Goal: Information Seeking & Learning: Learn about a topic

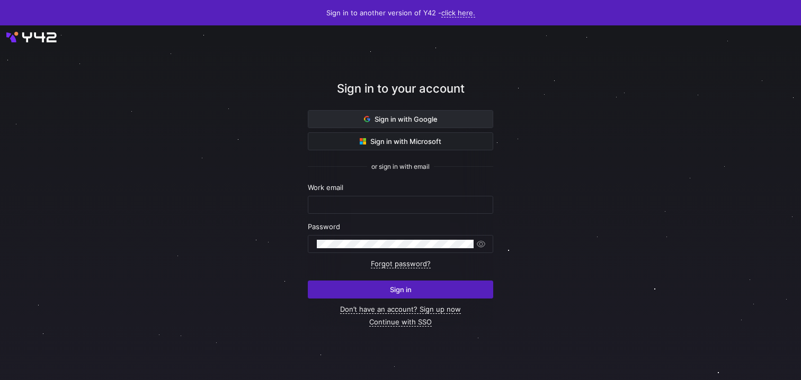
click at [408, 119] on span "Sign in with Google" at bounding box center [401, 119] width 74 height 8
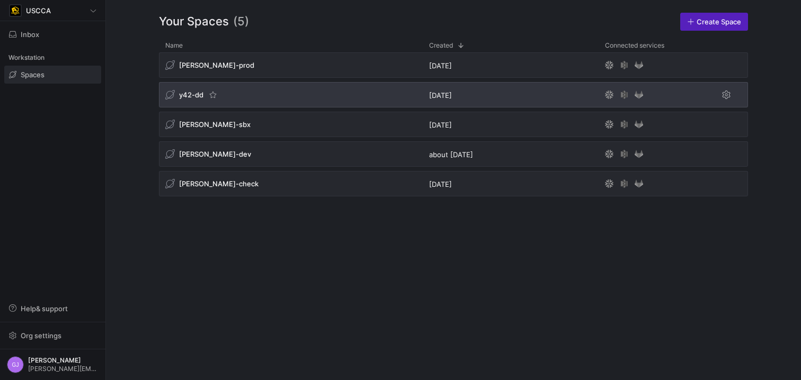
click at [238, 101] on div "y42-dd" at bounding box center [291, 94] width 264 height 25
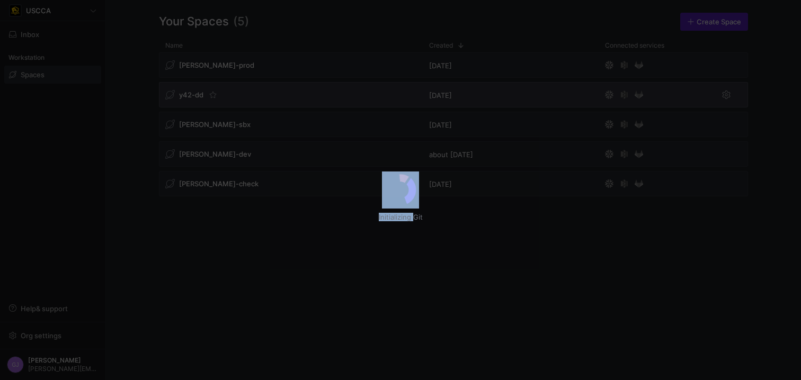
click at [196, 97] on div "Initializing Git" at bounding box center [400, 190] width 801 height 380
click at [302, 277] on div "USCCA Inbox 1 Workstation Spaces Help & support Org settings GJ Grant Jones mat…" at bounding box center [400, 190] width 801 height 380
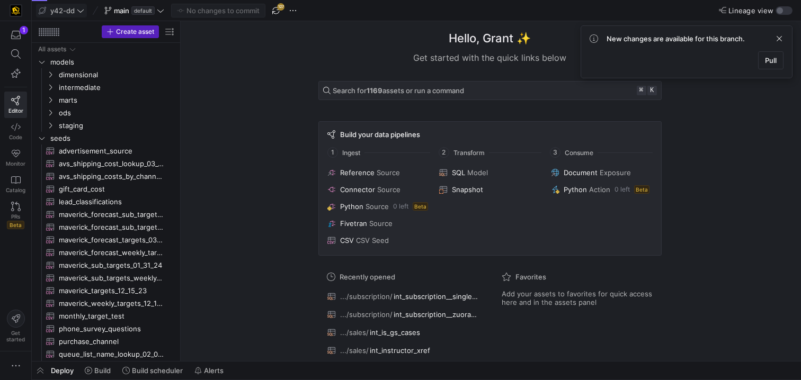
click at [84, 11] on icon at bounding box center [80, 10] width 7 height 7
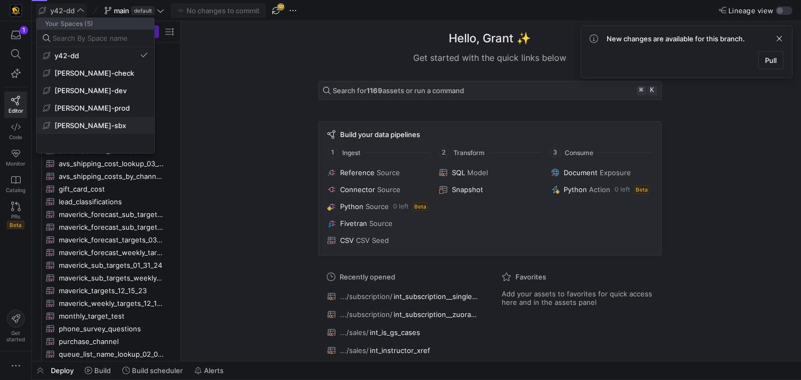
click at [92, 120] on button "edw-dv-sbx" at bounding box center [96, 125] width 118 height 17
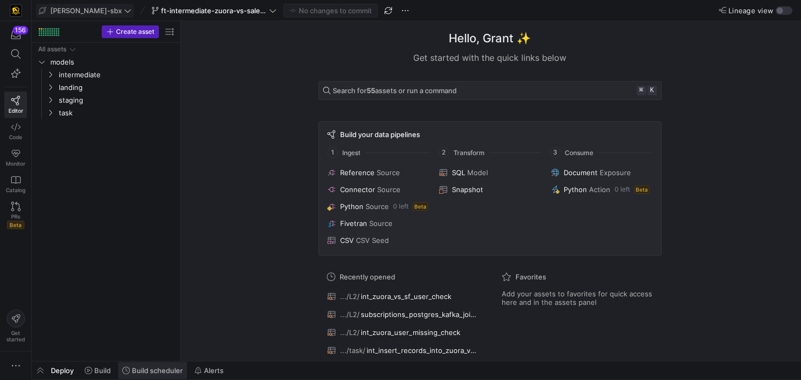
click at [153, 370] on span "Build scheduler" at bounding box center [157, 370] width 51 height 8
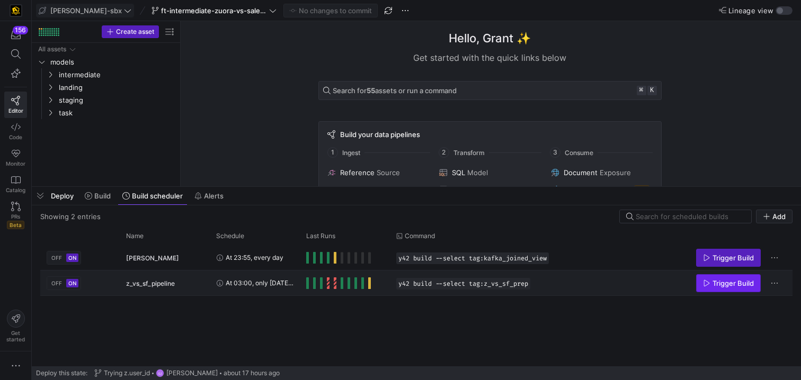
click at [716, 286] on span "Trigger Build" at bounding box center [732, 283] width 41 height 8
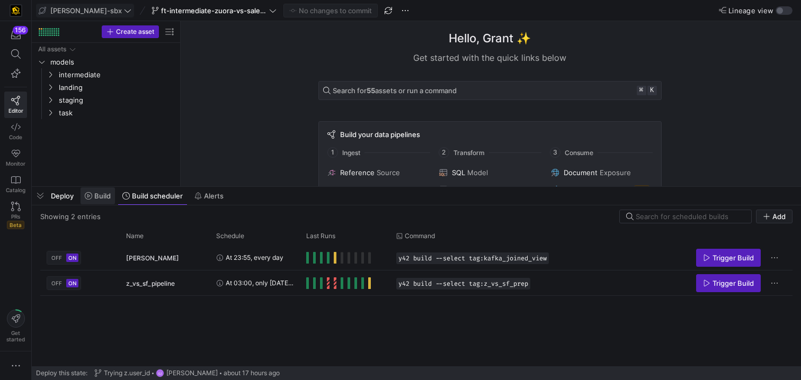
click at [106, 195] on span "Build" at bounding box center [102, 196] width 16 height 8
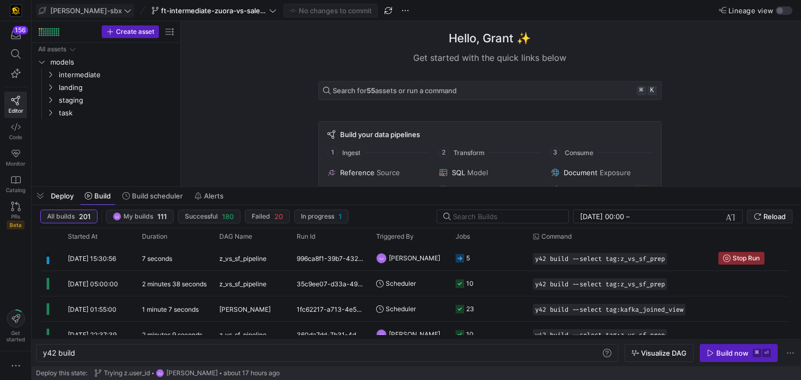
scroll to position [0, 32]
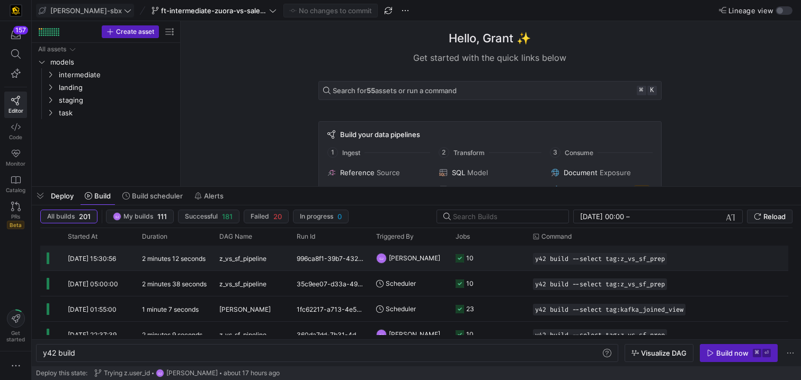
click at [442, 261] on y42-orchestration-triggered-by "GJ Grant Jones" at bounding box center [409, 258] width 67 height 24
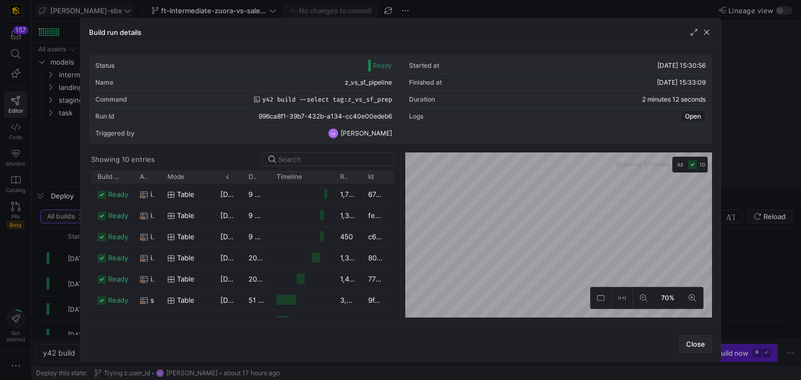
click at [696, 341] on span "Close" at bounding box center [695, 344] width 19 height 8
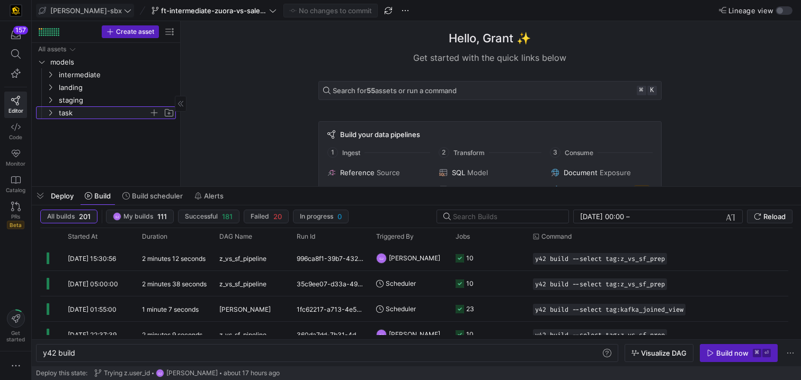
click at [74, 112] on span "task" at bounding box center [104, 113] width 90 height 12
click at [77, 126] on span "int_insert_records_into_zuora_vs_salesforce​​​​​​​​​​" at bounding box center [114, 126] width 97 height 12
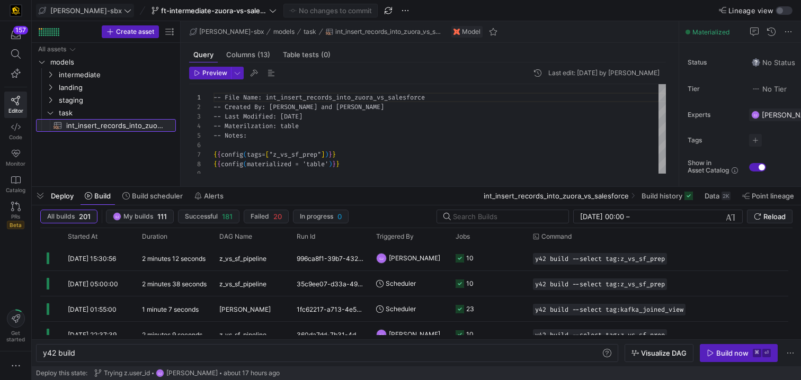
type textarea "y42 build -s int_insert_records_into_zuora_vs_salesforce"
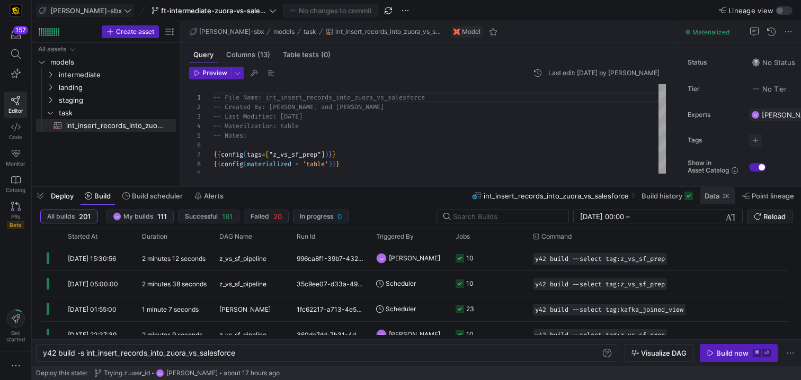
click at [717, 196] on span "Data" at bounding box center [711, 196] width 15 height 8
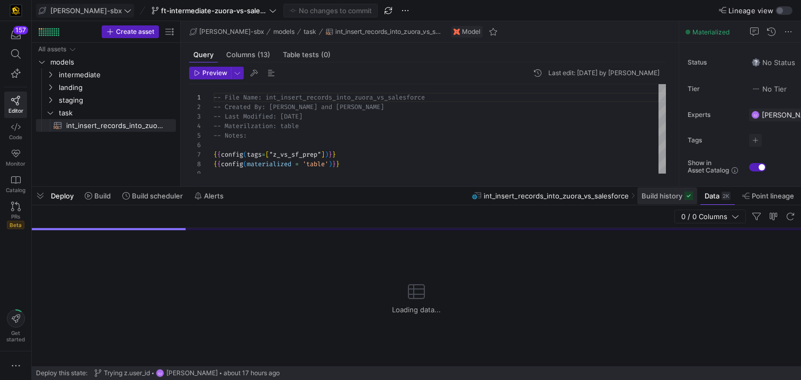
click at [657, 198] on span "Build history" at bounding box center [661, 196] width 41 height 8
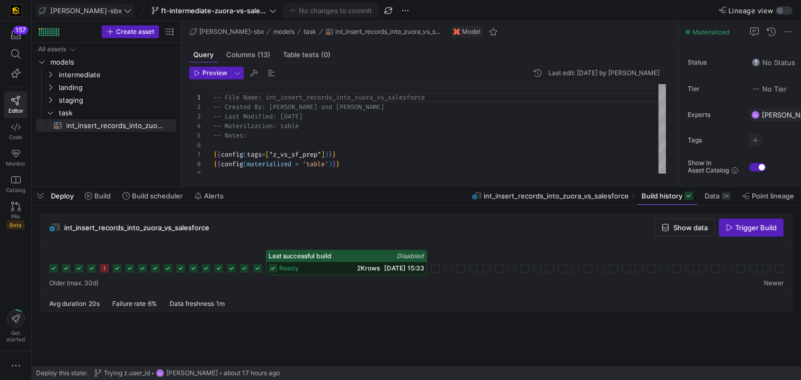
click at [357, 267] on span "2K rows" at bounding box center [368, 268] width 23 height 8
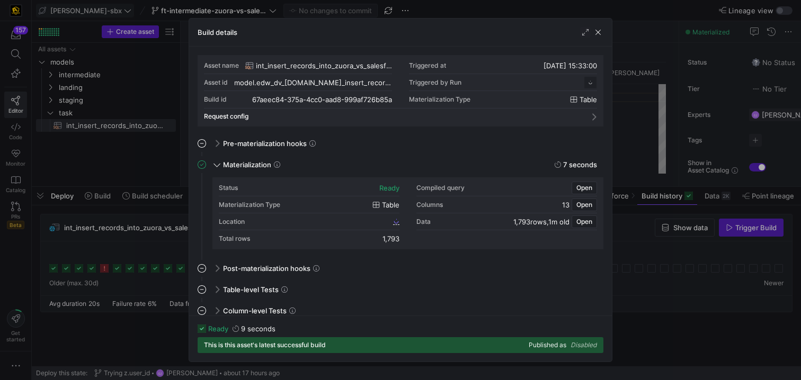
scroll to position [95, 0]
click at [595, 31] on span "button" at bounding box center [598, 32] width 11 height 11
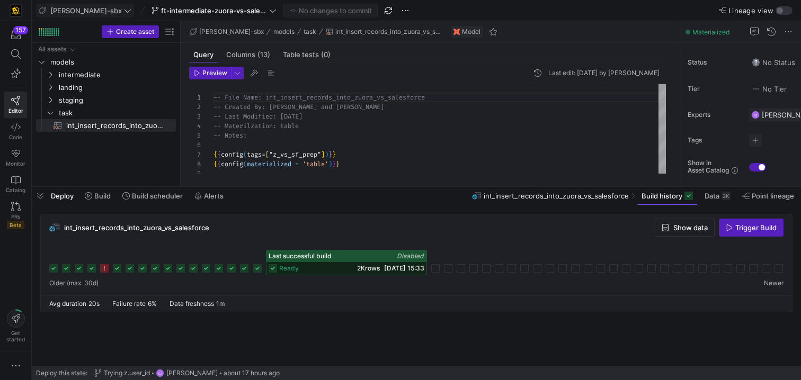
click at [256, 268] on rect at bounding box center [257, 268] width 8 height 8
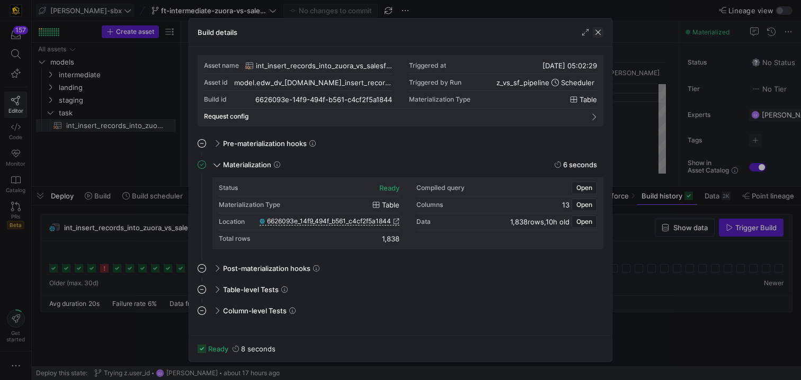
click at [596, 30] on span "button" at bounding box center [598, 32] width 11 height 11
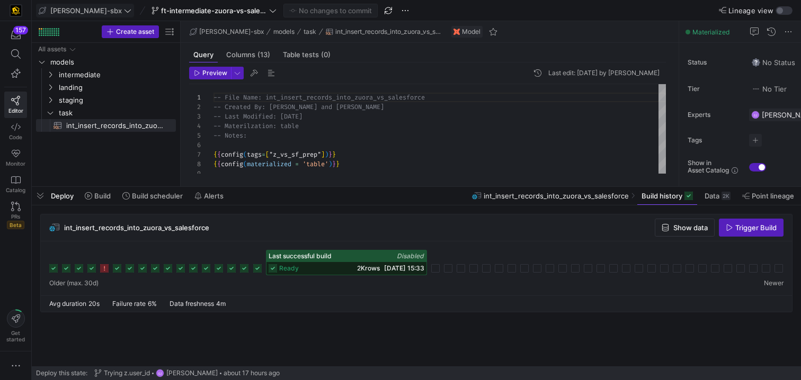
click at [255, 272] on icon at bounding box center [257, 268] width 8 height 8
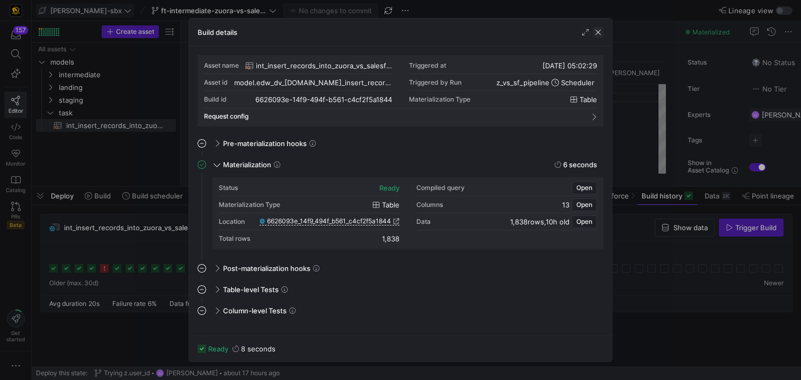
click at [597, 33] on span "button" at bounding box center [598, 32] width 11 height 11
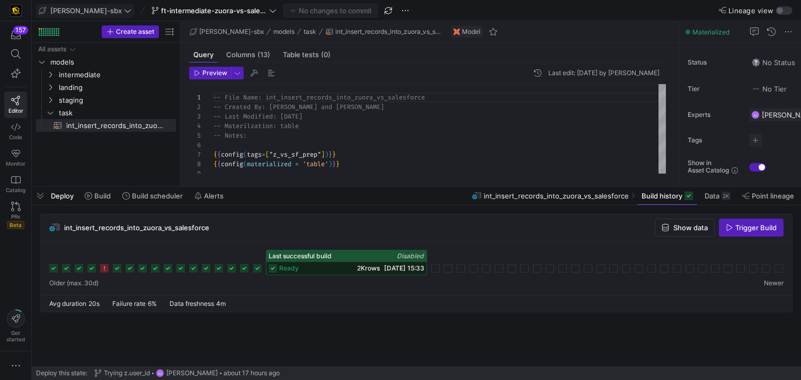
click at [337, 262] on div "ready 2K rows 15/08/25, 15:33" at bounding box center [346, 268] width 160 height 13
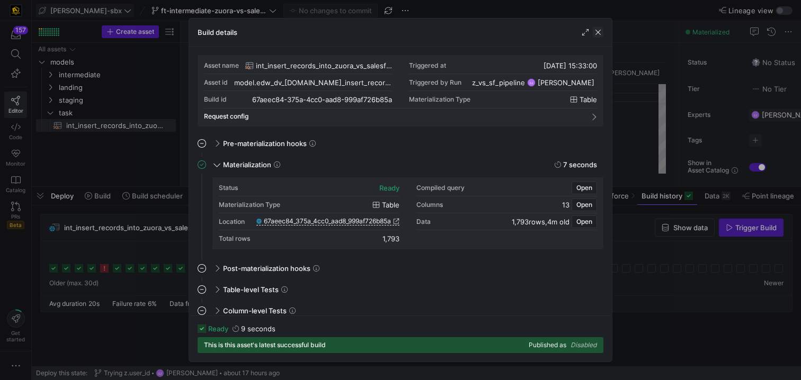
click at [595, 32] on span "button" at bounding box center [598, 32] width 11 height 11
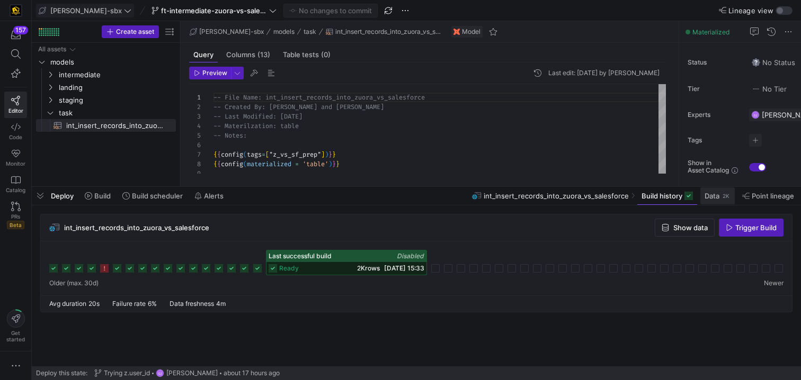
click at [726, 197] on div "2K" at bounding box center [725, 196] width 9 height 8
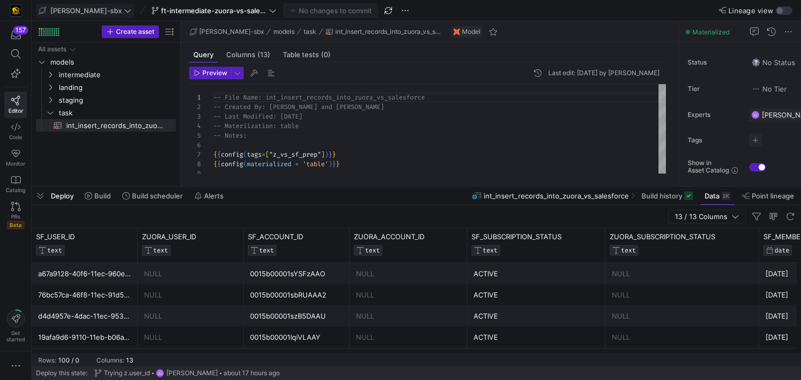
click at [119, 348] on div "7ae1e8ca-6907-11ec-8f9c-02420a000143" at bounding box center [84, 358] width 93 height 21
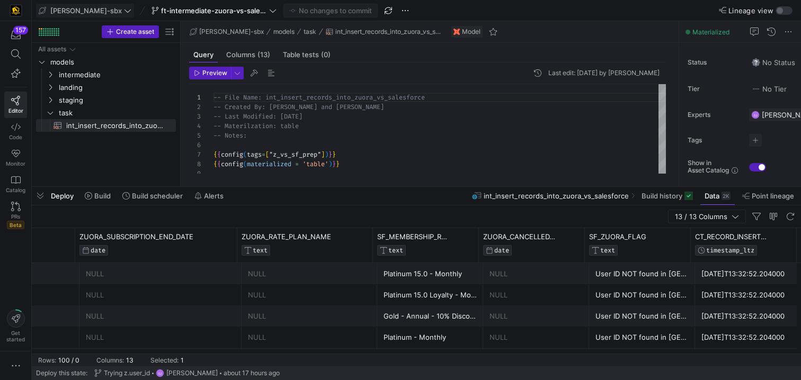
click at [743, 297] on div "2025-08-15T13:32:52.204000" at bounding box center [747, 295] width 93 height 21
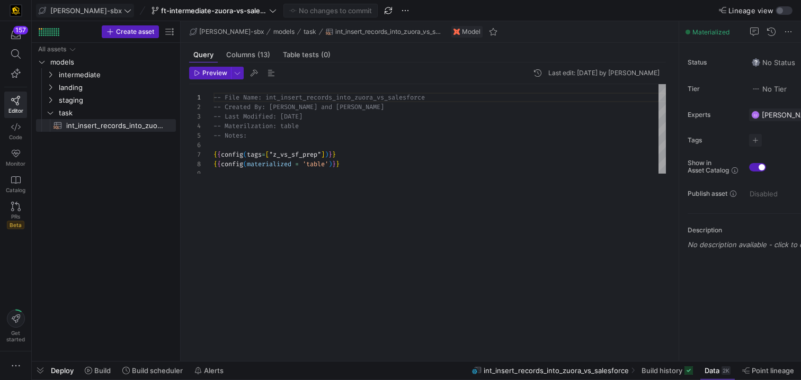
drag, startPoint x: 344, startPoint y: 186, endPoint x: 347, endPoint y: 435, distance: 249.4
click at [347, 380] on html "157 Editor Code Monitor Catalog PRs Beta Get started edw-dv-sbx ft-intermediate…" at bounding box center [400, 190] width 801 height 380
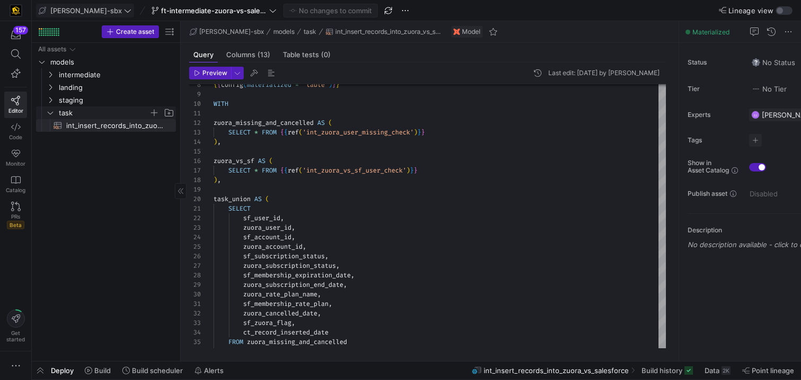
click at [80, 113] on span "task" at bounding box center [104, 113] width 90 height 12
click at [77, 76] on span "intermediate" at bounding box center [104, 75] width 90 height 12
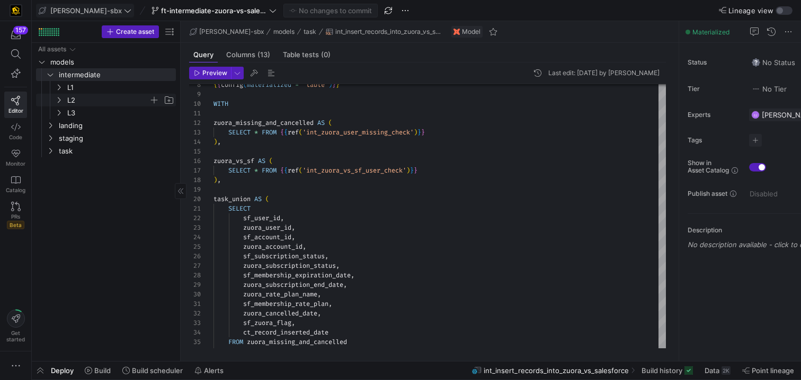
click at [88, 100] on span "L2" at bounding box center [108, 100] width 82 height 12
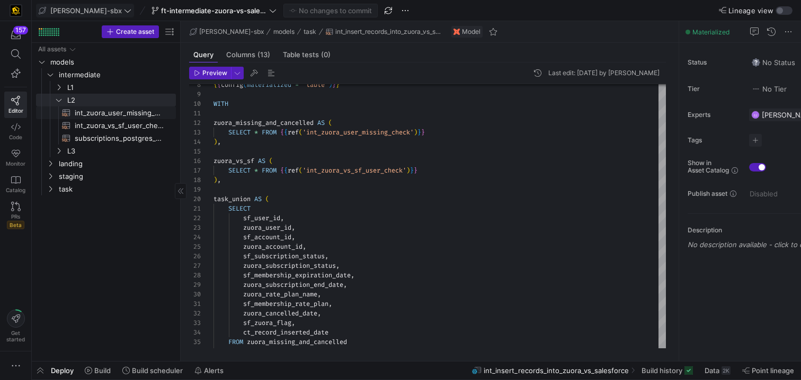
click at [111, 109] on span "int_zuora_user_missing_check​​​​​​​​​​" at bounding box center [119, 113] width 89 height 12
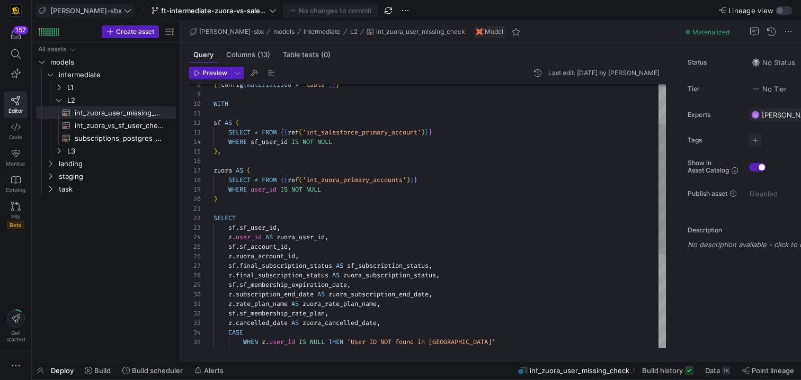
click at [312, 245] on div "{ { config ( materialized = 'table' ) } } WITH sf AS ( SELECT * FROM { { ref ( …" at bounding box center [439, 271] width 452 height 533
click at [717, 375] on span at bounding box center [718, 370] width 34 height 17
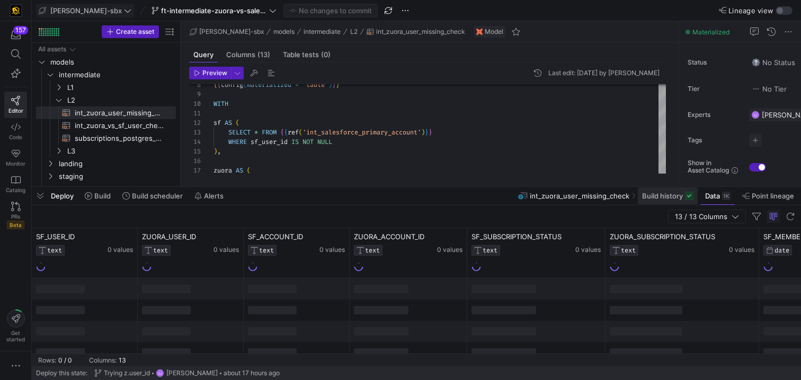
click at [696, 199] on span at bounding box center [668, 195] width 60 height 17
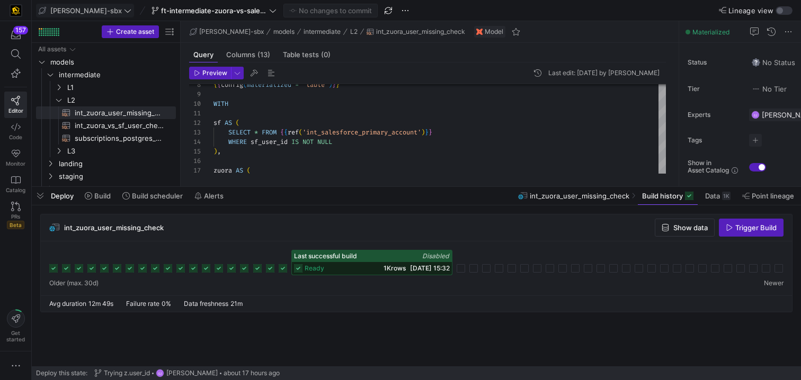
click at [383, 268] on span "1K rows" at bounding box center [394, 268] width 22 height 8
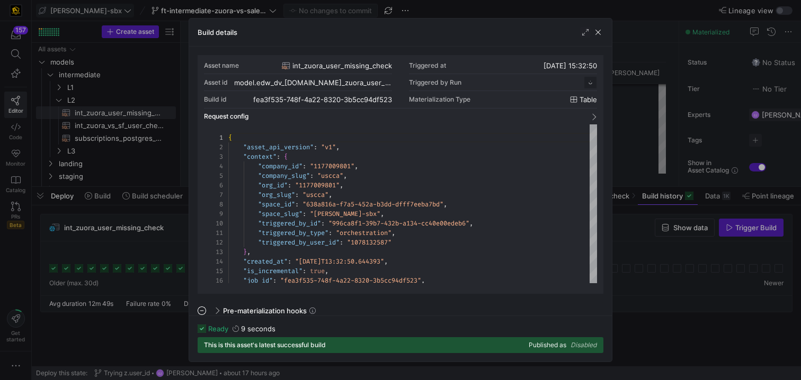
scroll to position [95, 0]
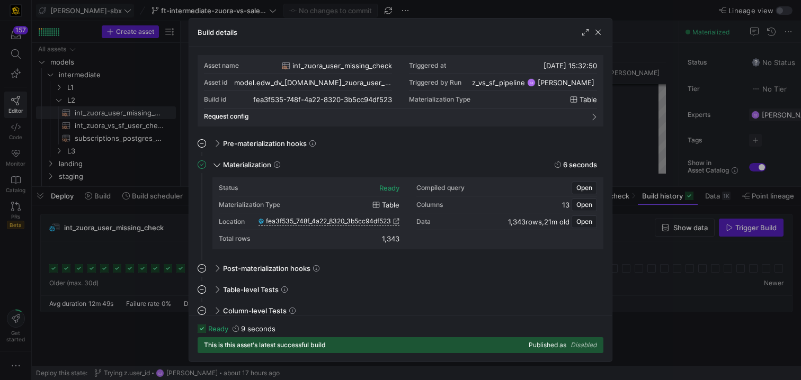
drag, startPoint x: 401, startPoint y: 240, endPoint x: 375, endPoint y: 240, distance: 26.0
click at [375, 240] on div "Status ready Compiled query Open Materialization Type table Columns 13 Open Loc…" at bounding box center [408, 214] width 378 height 68
copy div "1,343"
click at [601, 32] on span "button" at bounding box center [598, 32] width 11 height 11
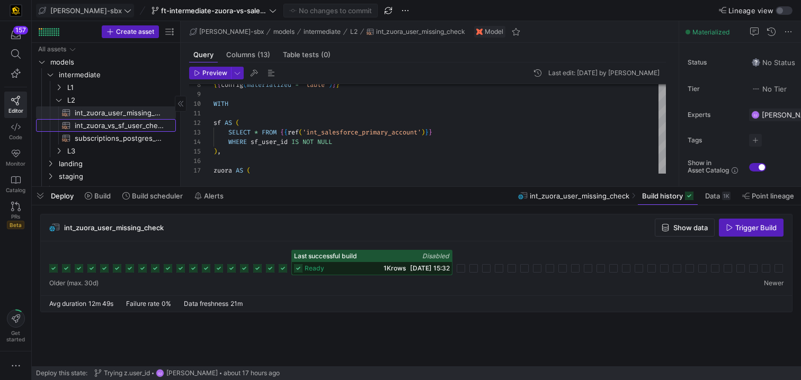
click at [119, 125] on span "int_zuora_vs_sf_user_check​​​​​​​​​​" at bounding box center [119, 126] width 89 height 12
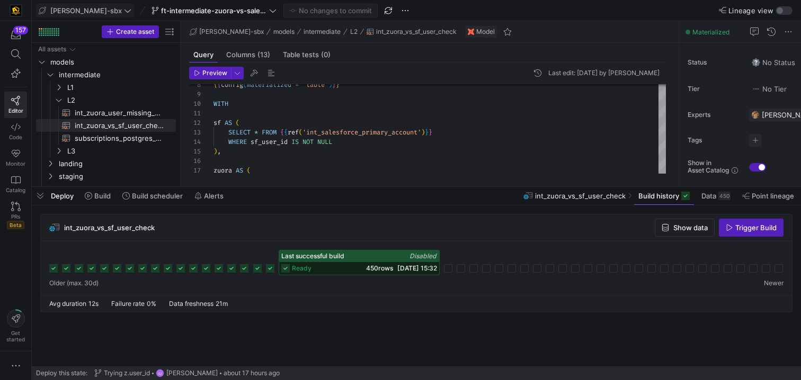
click at [306, 269] on span "ready" at bounding box center [302, 268] width 20 height 7
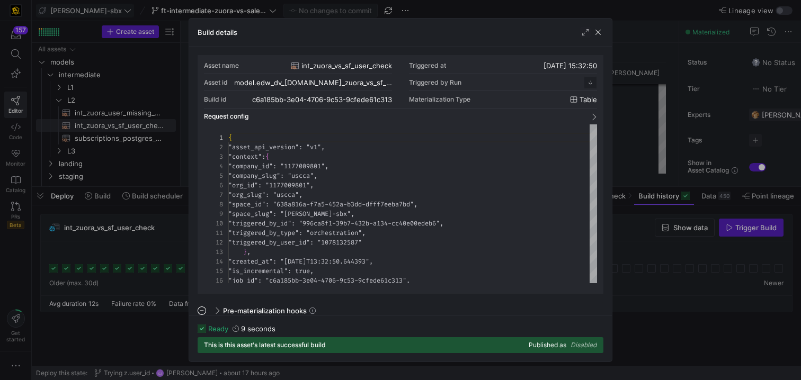
scroll to position [95, 0]
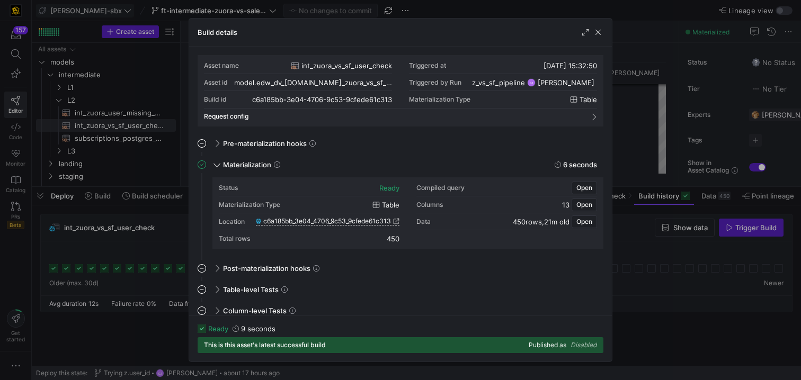
drag, startPoint x: 396, startPoint y: 240, endPoint x: 385, endPoint y: 239, distance: 11.2
click at [385, 239] on div "Status ready Compiled query Open Materialization Type table Columns 13 Open Loc…" at bounding box center [408, 214] width 378 height 68
copy div "450"
click at [601, 35] on span "button" at bounding box center [598, 32] width 11 height 11
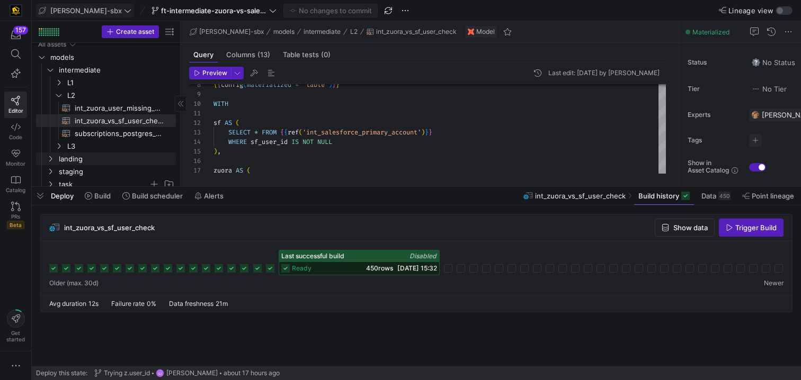
scroll to position [9, 0]
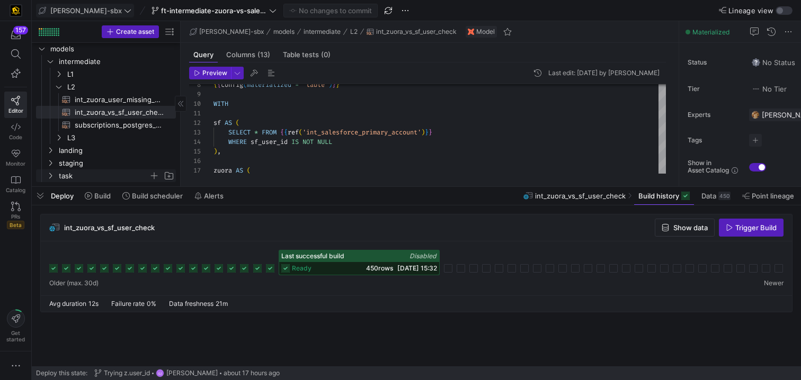
click at [90, 177] on span "task" at bounding box center [104, 176] width 90 height 12
click at [86, 183] on span "int_insert_records_into_zuora_vs_salesforce​​​​​​​​​​" at bounding box center [114, 189] width 97 height 12
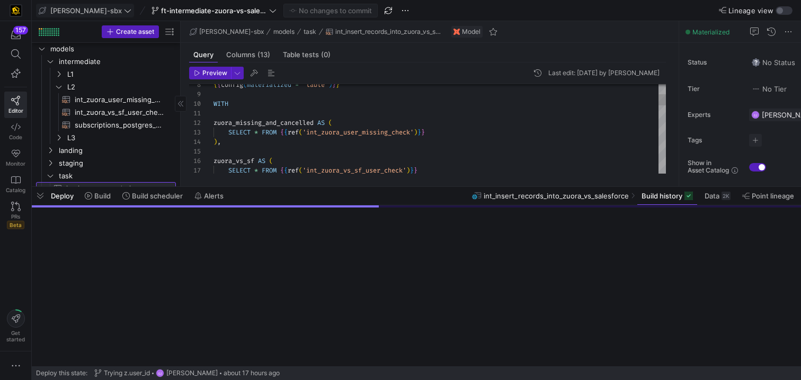
scroll to position [22, 0]
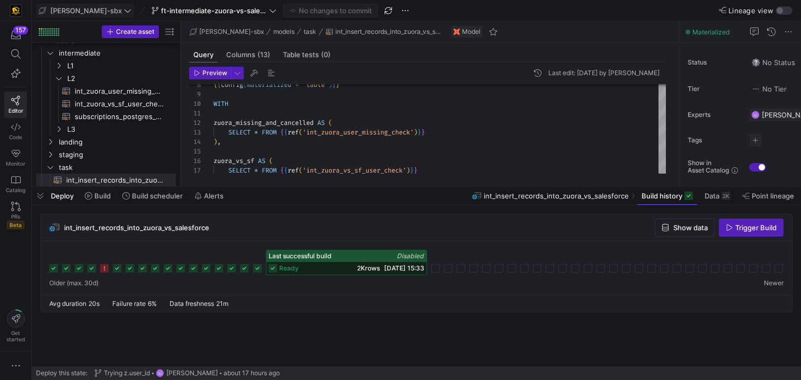
click at [346, 272] on div "ready 2K rows 15/08/25, 15:33" at bounding box center [346, 268] width 160 height 13
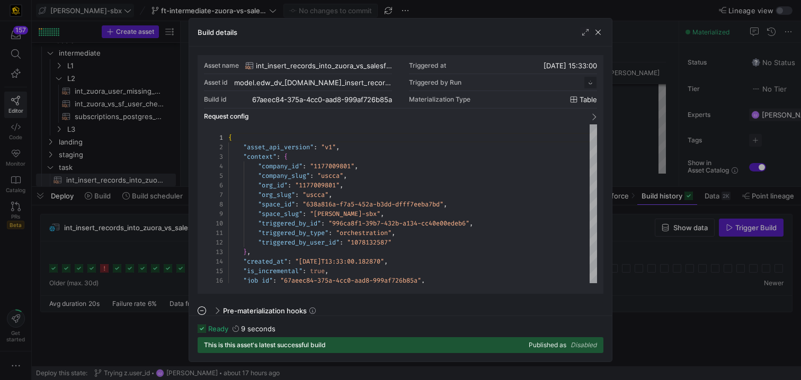
scroll to position [95, 0]
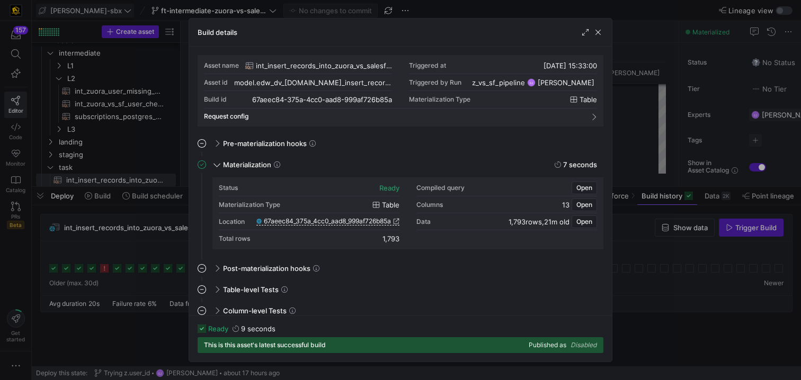
drag, startPoint x: 402, startPoint y: 245, endPoint x: 376, endPoint y: 242, distance: 26.1
click at [376, 242] on div "Status ready Compiled query Open Materialization Type table Columns 13 Open Loc…" at bounding box center [408, 214] width 378 height 68
copy div "1,793"
click at [602, 37] on span "button" at bounding box center [598, 32] width 11 height 11
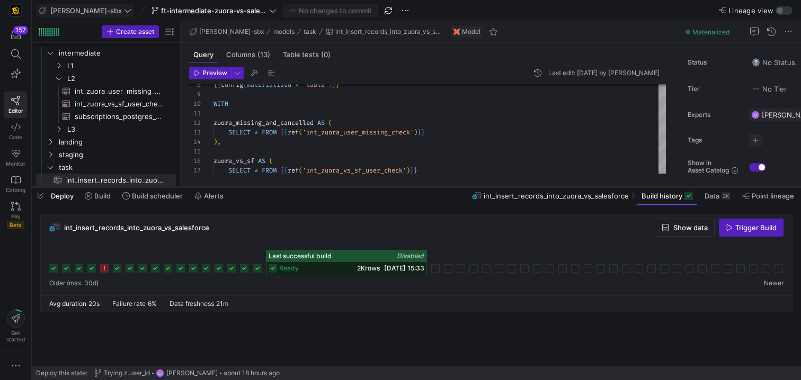
scroll to position [0, 0]
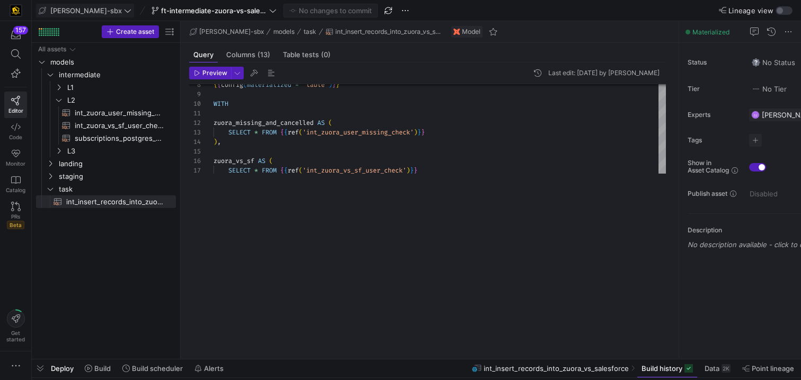
drag, startPoint x: 277, startPoint y: 185, endPoint x: 214, endPoint y: 344, distance: 170.2
click at [217, 360] on div at bounding box center [416, 359] width 769 height 4
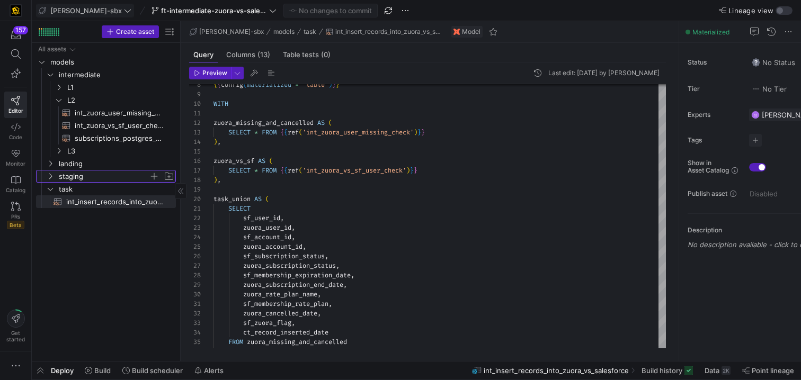
click at [84, 176] on span "staging" at bounding box center [104, 176] width 90 height 12
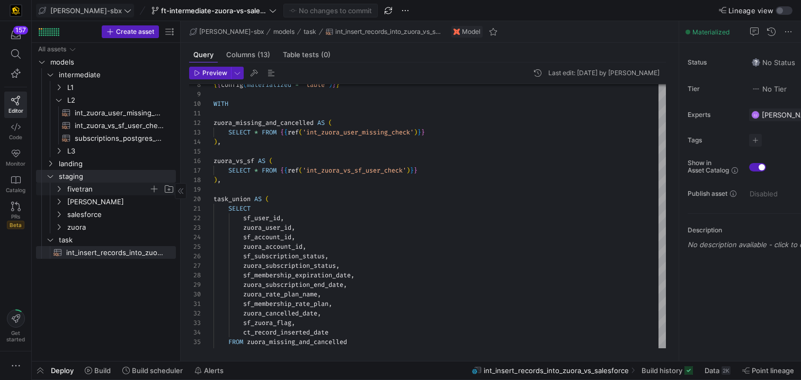
click at [98, 191] on span "fivetran" at bounding box center [108, 189] width 82 height 12
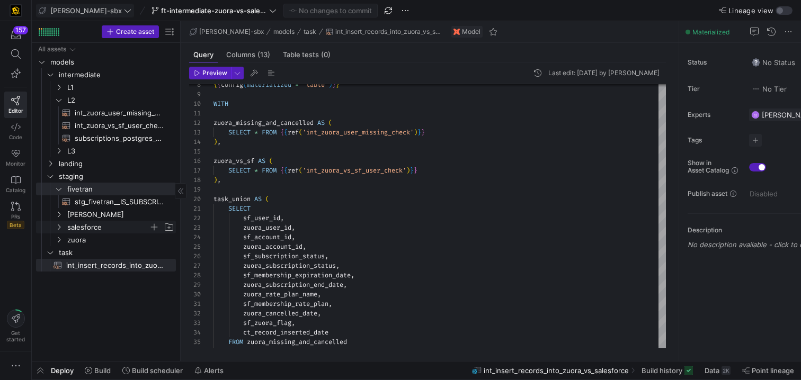
click at [100, 230] on span "salesforce" at bounding box center [108, 227] width 82 height 12
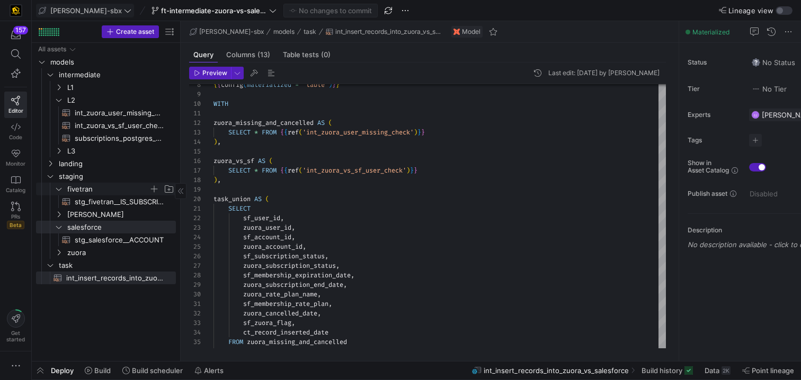
click at [87, 191] on span "fivetran" at bounding box center [108, 189] width 82 height 12
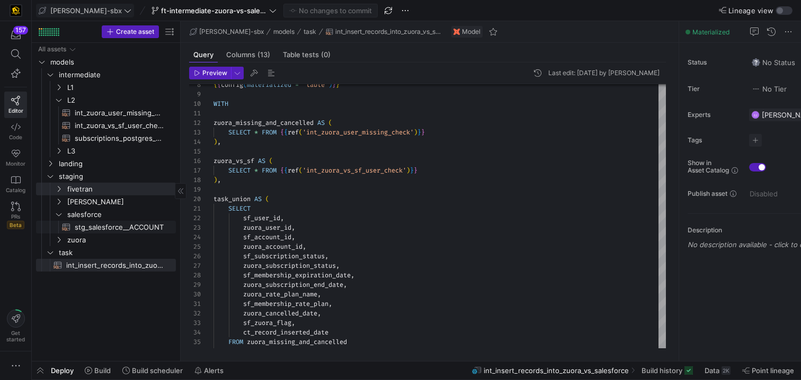
click at [97, 226] on span "stg_salesforce__ACCOUNT​​​​​​​​​​" at bounding box center [119, 227] width 89 height 12
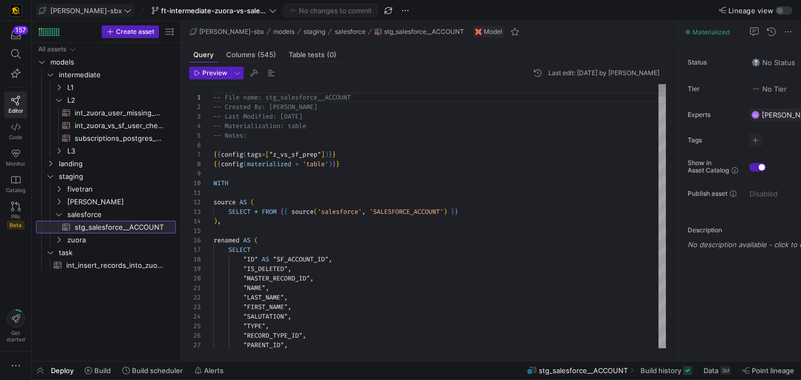
scroll to position [95, 0]
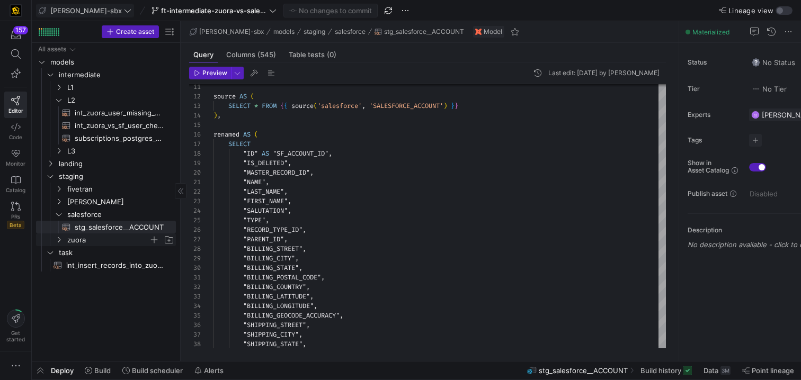
click at [83, 239] on span "zuora" at bounding box center [108, 240] width 82 height 12
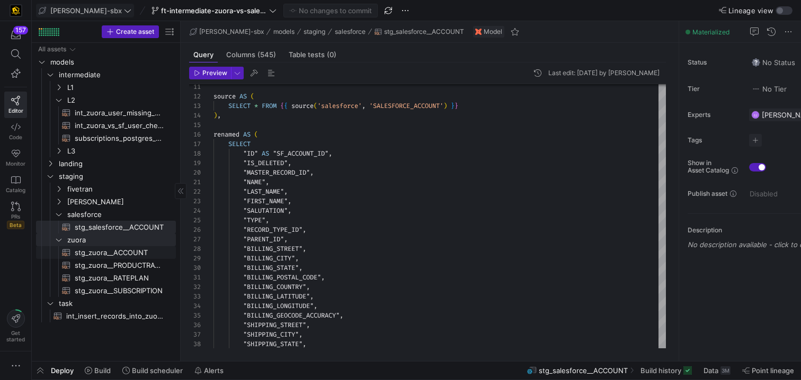
click at [88, 257] on span "stg_zuora__ACCOUNT​​​​​​​​​​" at bounding box center [119, 253] width 89 height 12
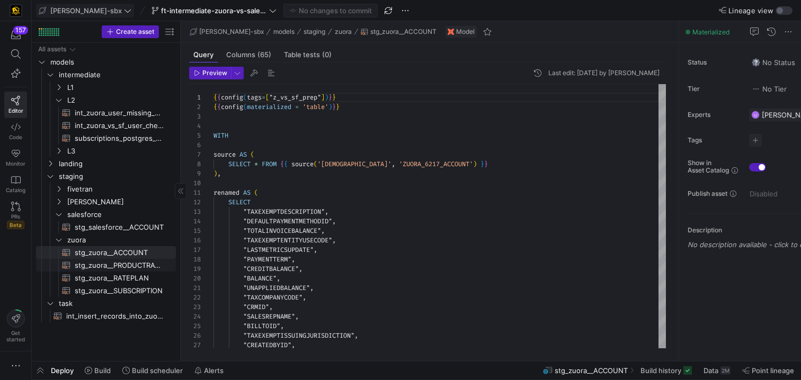
click at [118, 263] on span "stg_zuora__PRODUCTRATEPLAN​​​​​​​​​​" at bounding box center [119, 265] width 89 height 12
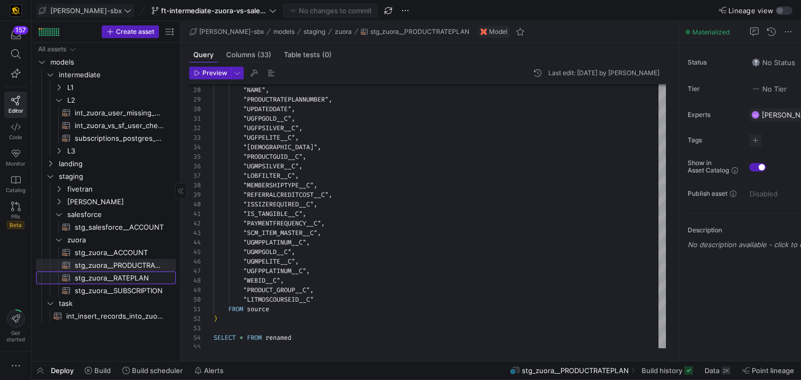
click at [90, 273] on span "stg_zuora__RATEPLAN​​​​​​​​​​" at bounding box center [119, 278] width 89 height 12
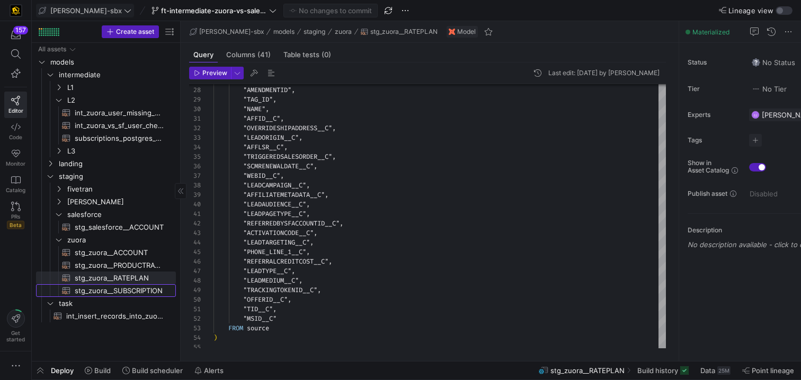
click at [107, 287] on span "stg_zuora__SUBSCRIPTION​​​​​​​​​​" at bounding box center [119, 291] width 89 height 12
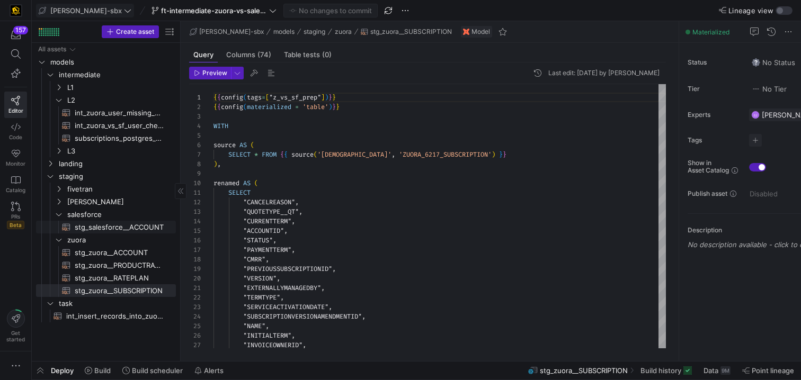
click at [93, 223] on span "stg_salesforce__ACCOUNT​​​​​​​​​​" at bounding box center [119, 227] width 89 height 12
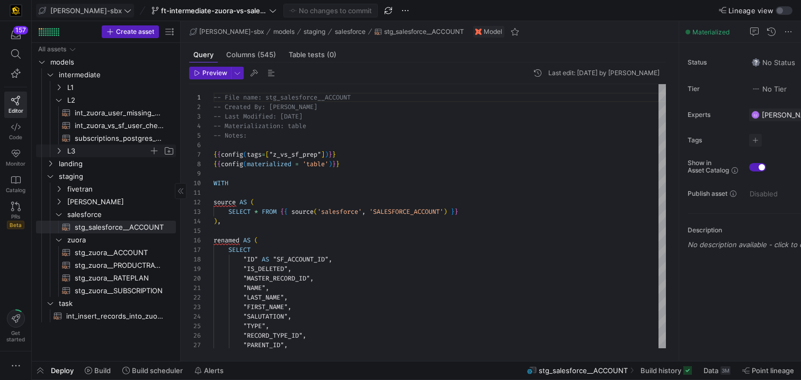
click at [68, 155] on span "L3" at bounding box center [108, 151] width 82 height 12
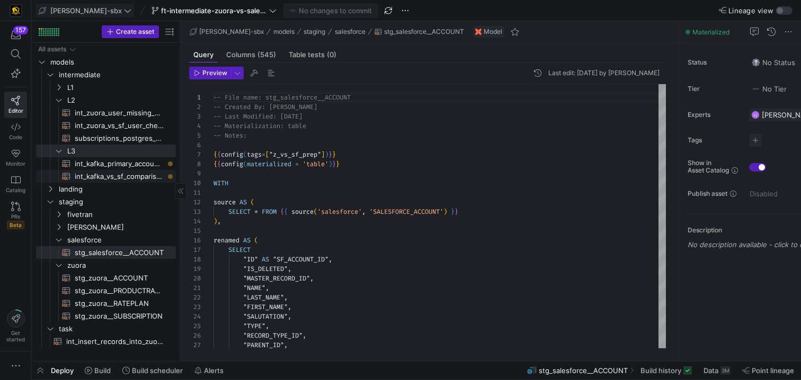
click at [118, 167] on span "int_kafka_primary_accounts​​​​​​​​​​" at bounding box center [119, 164] width 89 height 12
type textarea "-- this model will be used to distill down the kafka data to active primary mem…"
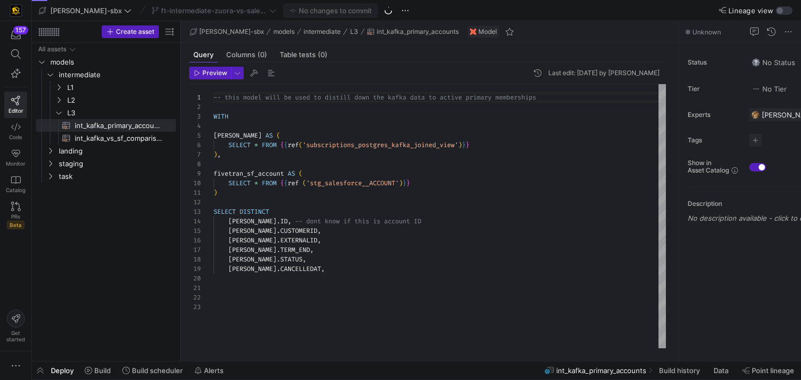
scroll to position [95, 0]
click at [68, 101] on span "L2" at bounding box center [114, 100] width 122 height 12
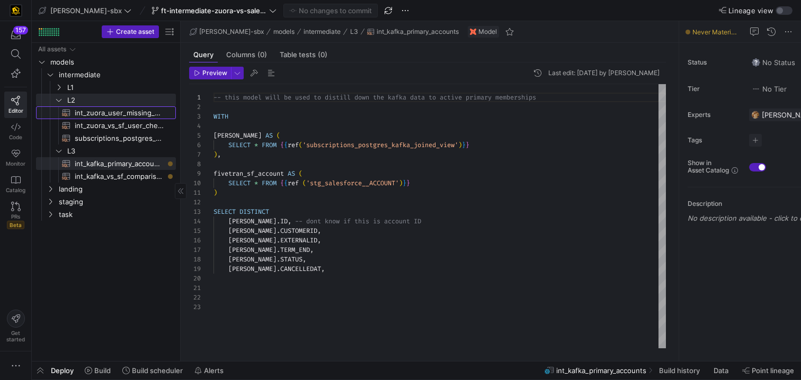
click at [107, 116] on span "int_zuora_user_missing_check​​​​​​​​​​" at bounding box center [119, 113] width 89 height 12
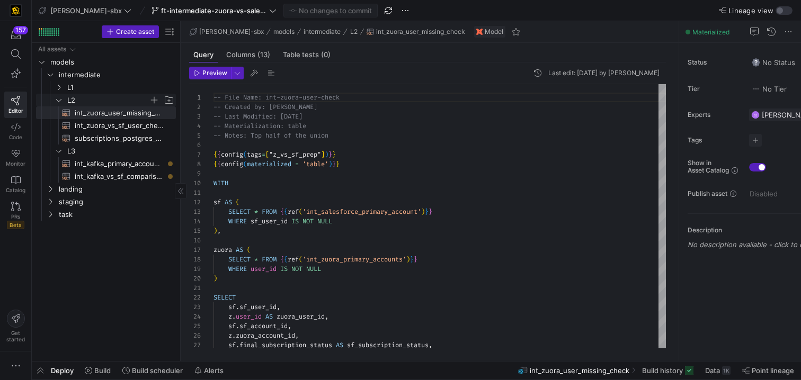
click at [82, 104] on span "L2" at bounding box center [108, 100] width 82 height 12
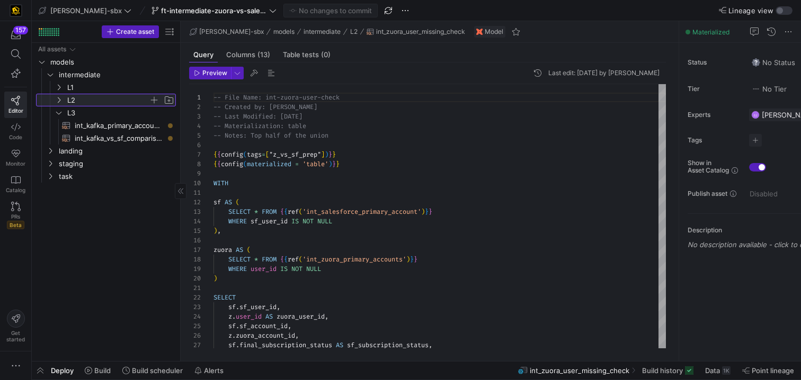
click at [82, 104] on span "L2" at bounding box center [108, 100] width 82 height 12
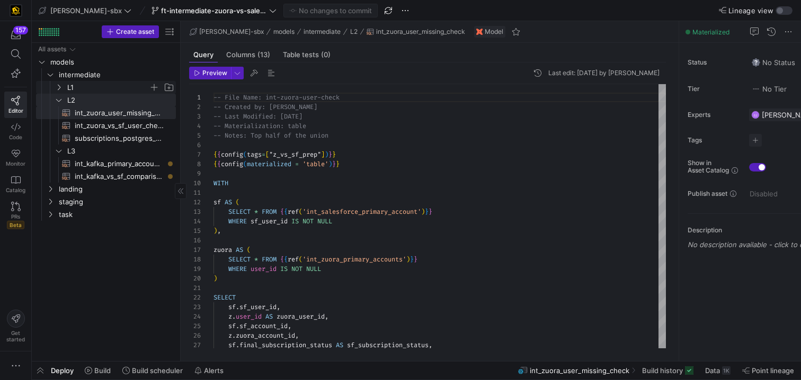
click at [80, 85] on span "L1" at bounding box center [108, 88] width 82 height 12
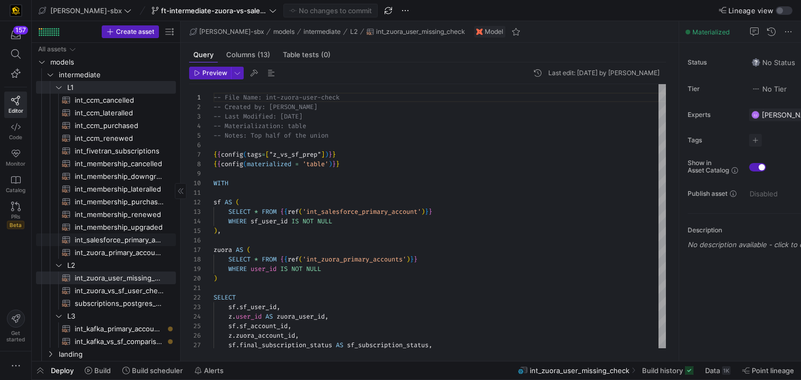
click at [129, 235] on span "int_salesforce_primary_account​​​​​​​​​​" at bounding box center [119, 240] width 89 height 12
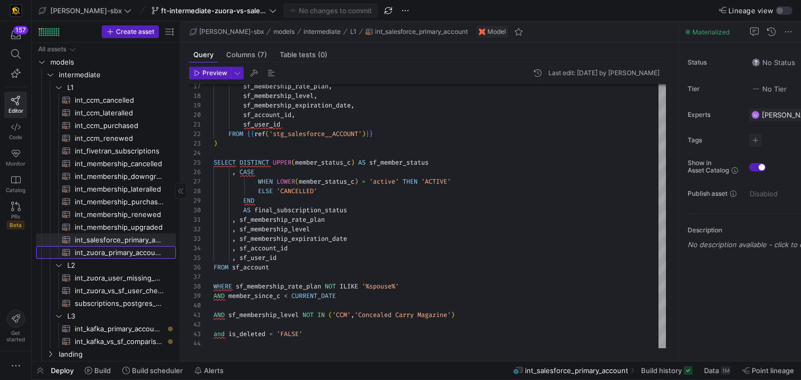
click at [116, 252] on span "int_zuora_primary_accounts​​​​​​​​​​" at bounding box center [119, 253] width 89 height 12
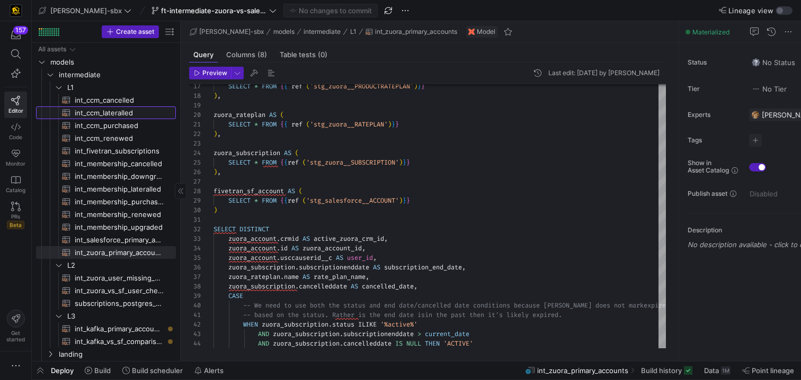
click at [104, 107] on span "int_ccm_lateralled​​​​​​​​​​" at bounding box center [119, 113] width 89 height 12
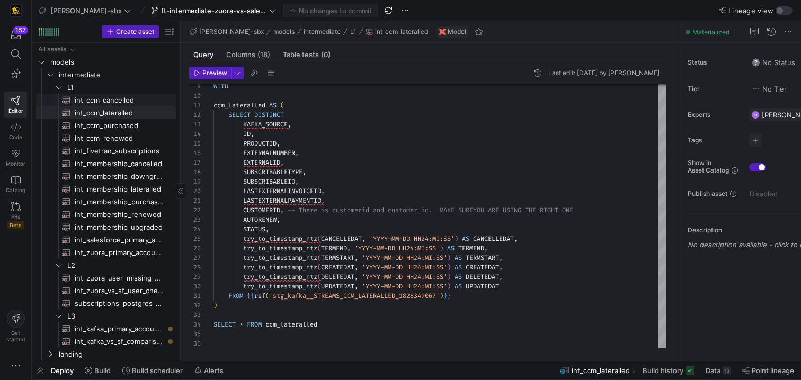
click at [103, 103] on span "int_ccm_cancelled​​​​​​​​​​" at bounding box center [119, 100] width 89 height 12
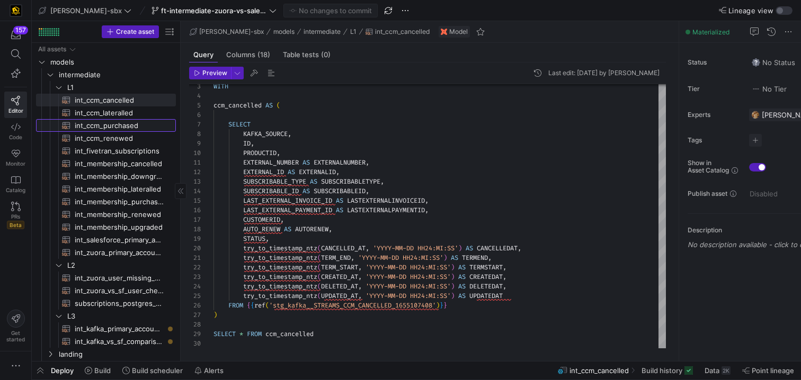
click at [101, 119] on link "int_ccm_purchased​​​​​​​​​​" at bounding box center [106, 125] width 140 height 13
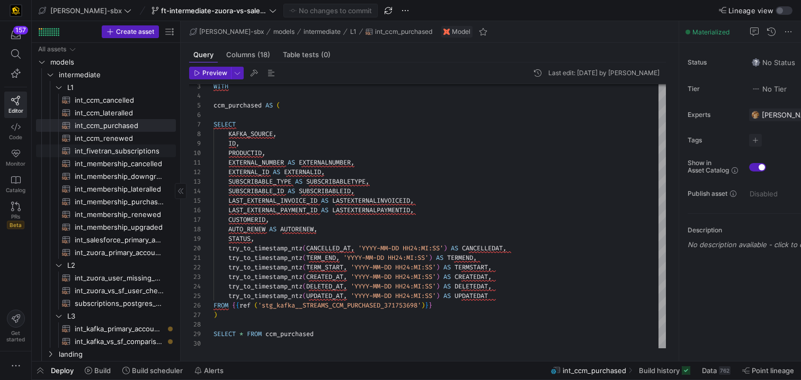
click at [140, 149] on span "int_fivetran_subscriptions​​​​​​​​​​" at bounding box center [119, 151] width 89 height 12
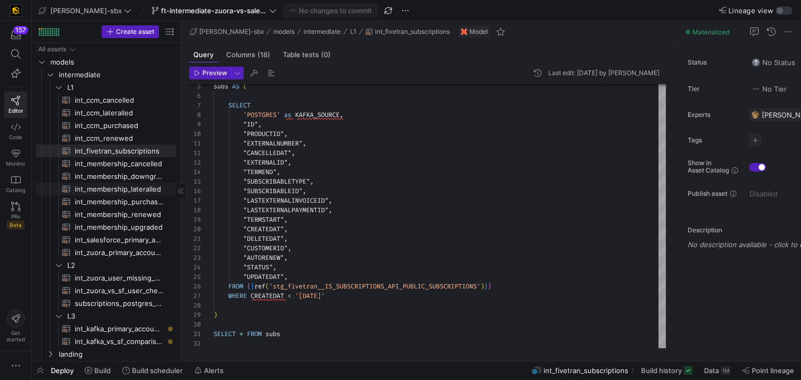
click at [97, 186] on span "int_membership_lateralled​​​​​​​​​​" at bounding box center [119, 189] width 89 height 12
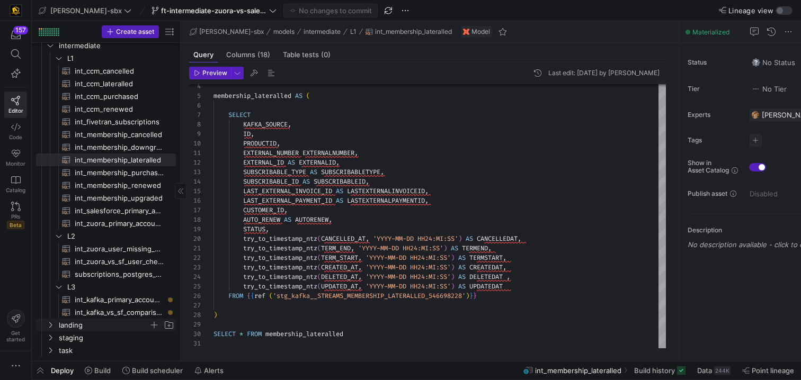
click at [79, 324] on span "landing" at bounding box center [104, 325] width 90 height 12
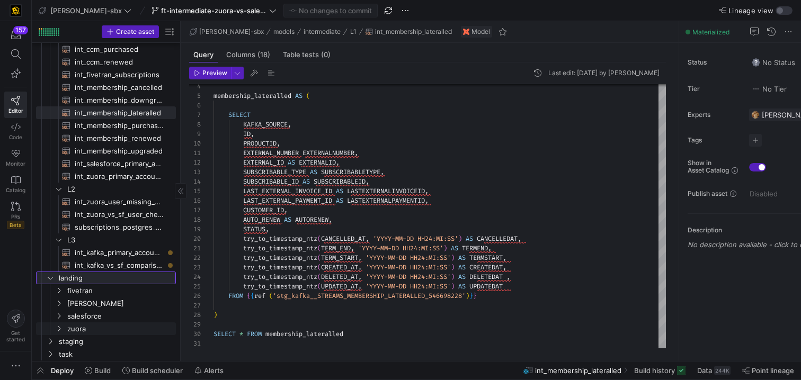
scroll to position [80, 0]
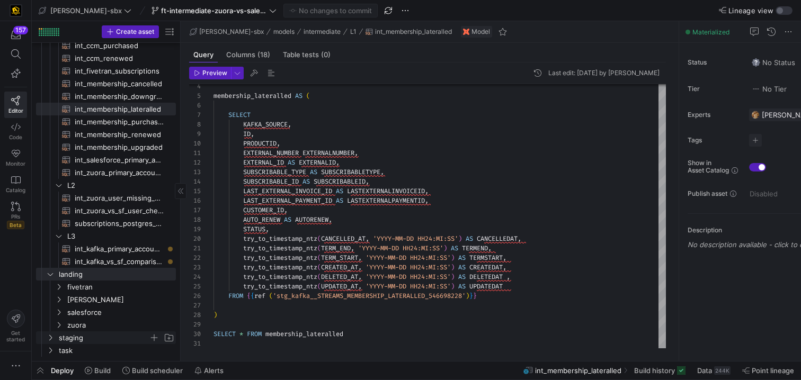
click at [83, 336] on span "staging" at bounding box center [104, 338] width 90 height 12
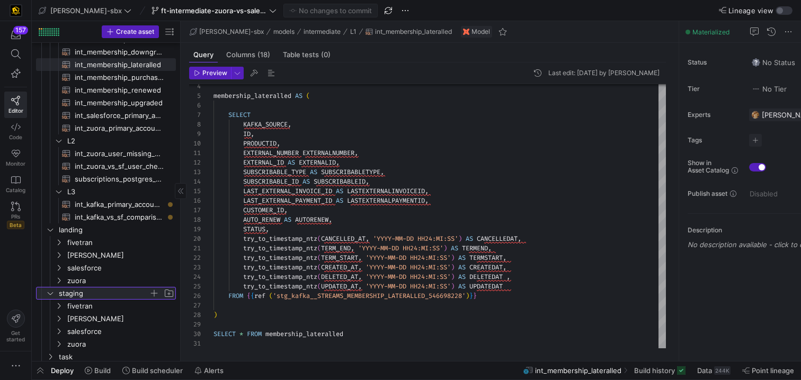
scroll to position [127, 0]
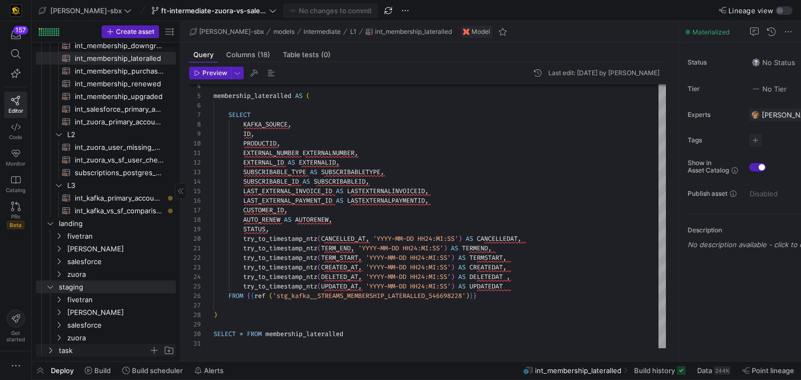
click at [80, 349] on span "task" at bounding box center [104, 351] width 90 height 12
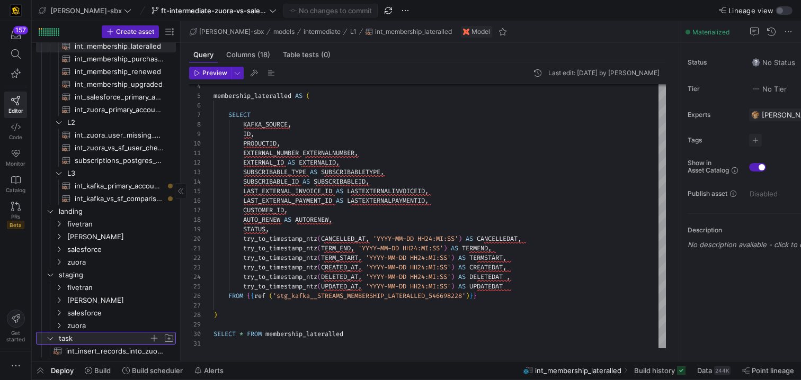
scroll to position [143, 0]
click at [89, 313] on span "salesforce" at bounding box center [108, 313] width 82 height 12
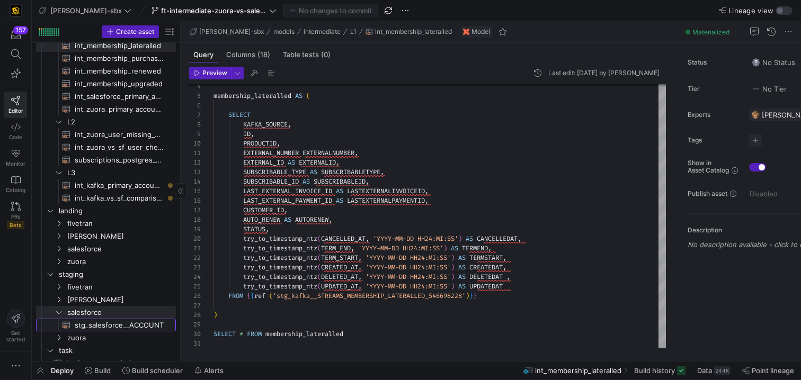
click at [88, 321] on span "stg_salesforce__ACCOUNT​​​​​​​​​​" at bounding box center [119, 325] width 89 height 12
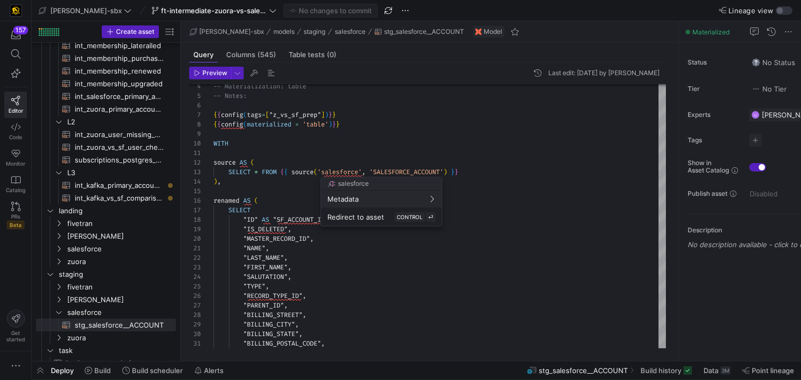
click at [406, 172] on div at bounding box center [400, 190] width 801 height 380
click at [713, 372] on div at bounding box center [400, 190] width 801 height 380
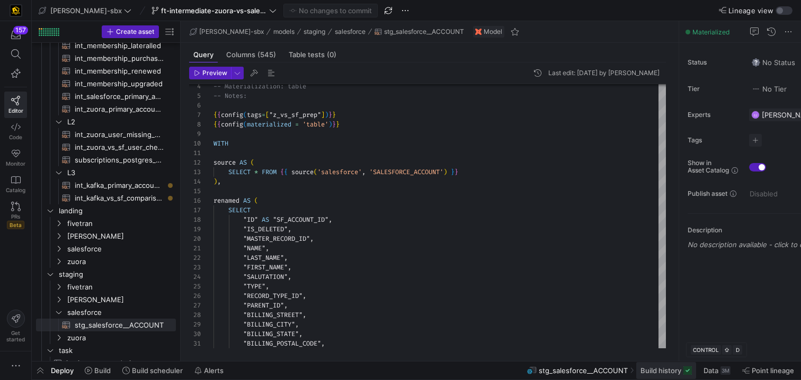
click at [680, 368] on span "Build history" at bounding box center [660, 370] width 41 height 8
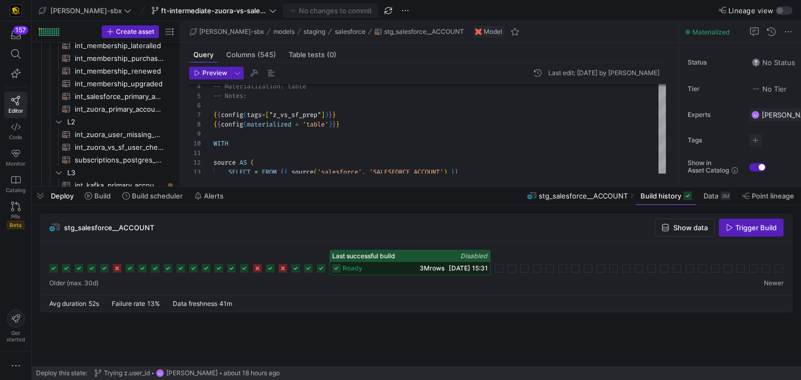
click at [406, 265] on div "ready 3M rows 15/08/25, 15:31" at bounding box center [410, 268] width 160 height 13
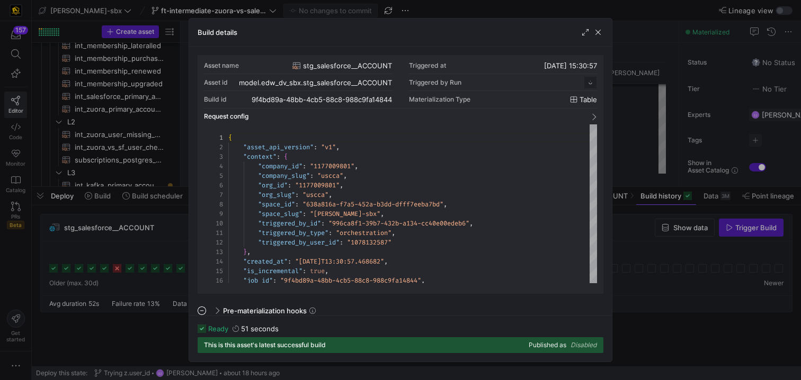
scroll to position [95, 0]
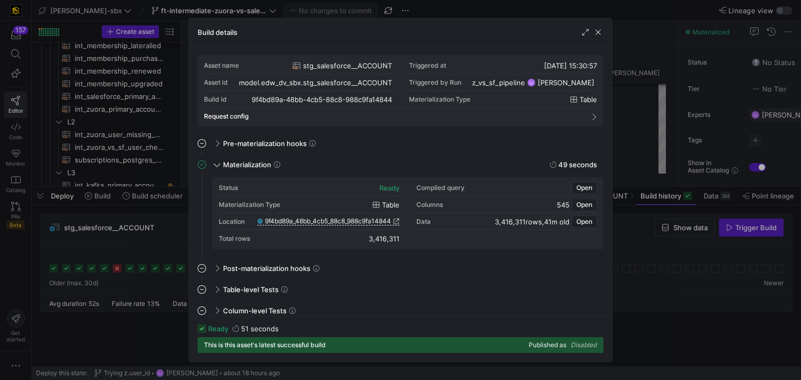
click at [592, 31] on div at bounding box center [591, 32] width 23 height 11
click at [603, 36] on span "button" at bounding box center [598, 32] width 11 height 11
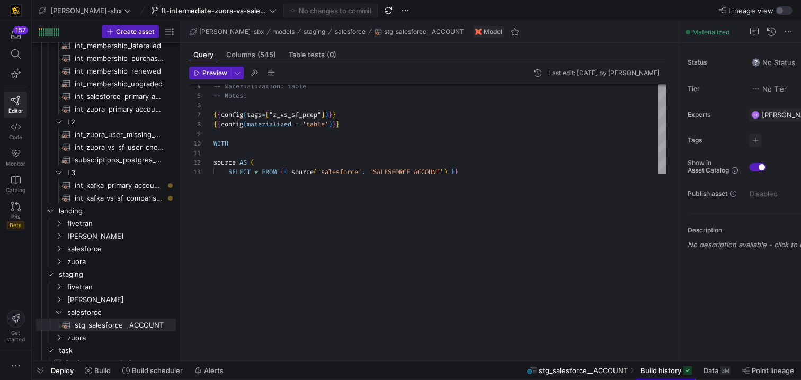
drag, startPoint x: 474, startPoint y: 187, endPoint x: 415, endPoint y: 435, distance: 255.3
click at [415, 380] on html "157 Editor Code Monitor Catalog PRs Beta Get started edw-dv-sbx ft-intermediate…" at bounding box center [400, 190] width 801 height 380
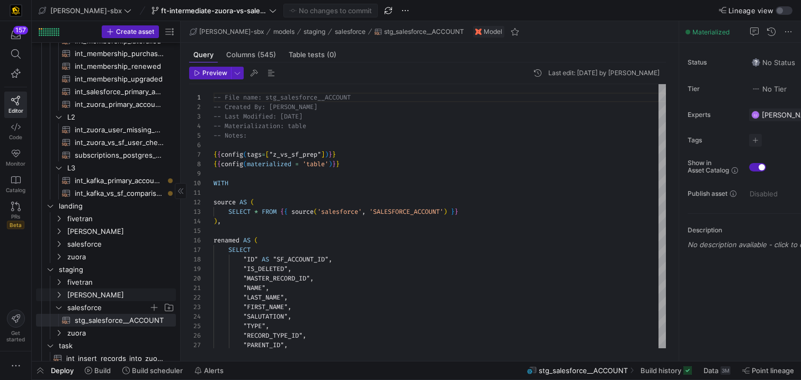
scroll to position [152, 0]
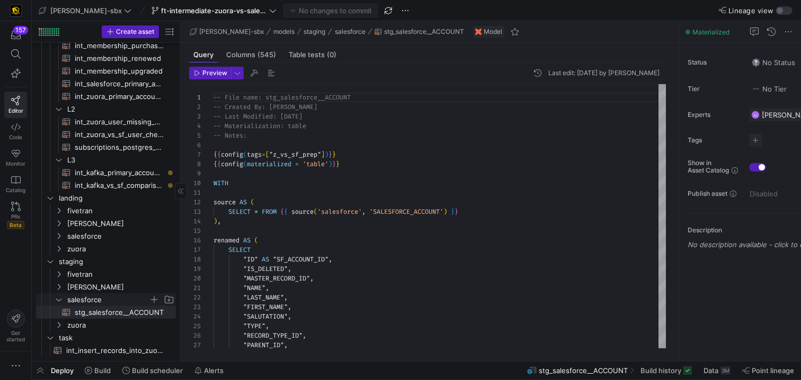
click at [59, 299] on icon "Press SPACE to select this row." at bounding box center [58, 300] width 7 height 6
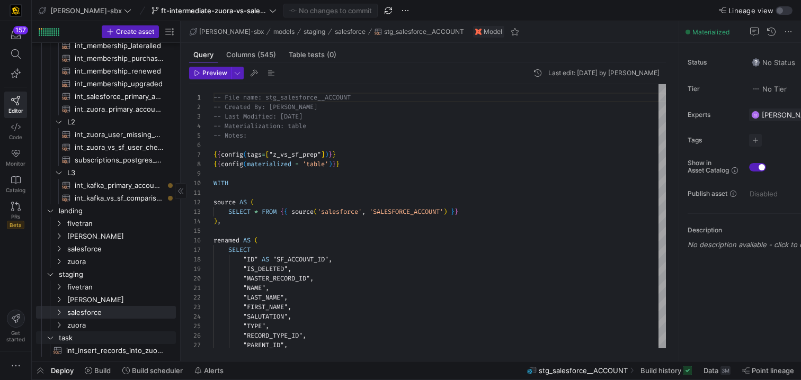
click at [70, 348] on span "int_insert_records_into_zuora_vs_salesforce​​​​​​​​​​" at bounding box center [114, 351] width 97 height 12
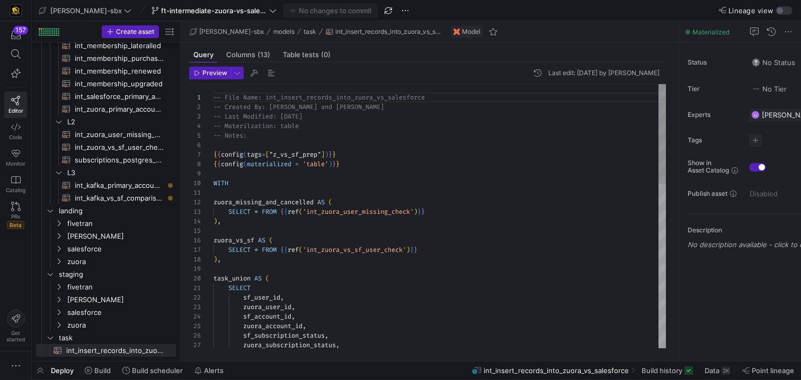
scroll to position [67, 130]
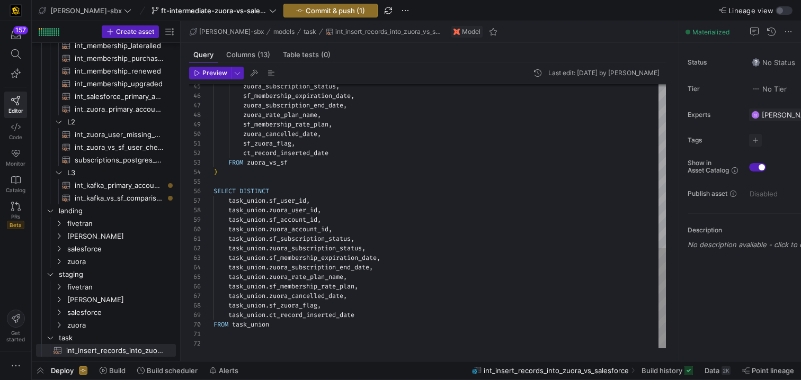
type textarea "task_union.sf_subscription_status, task_union.zuora_subscription_status, task_u…"
click at [323, 319] on div "zuora_subscription_status , sf_membership_expiration_date , zuora_subscription_…" at bounding box center [439, 1] width 452 height 695
click at [318, 331] on div "zuora_subscription_status , sf_membership_expiration_date , zuora_subscription_…" at bounding box center [439, 1] width 452 height 695
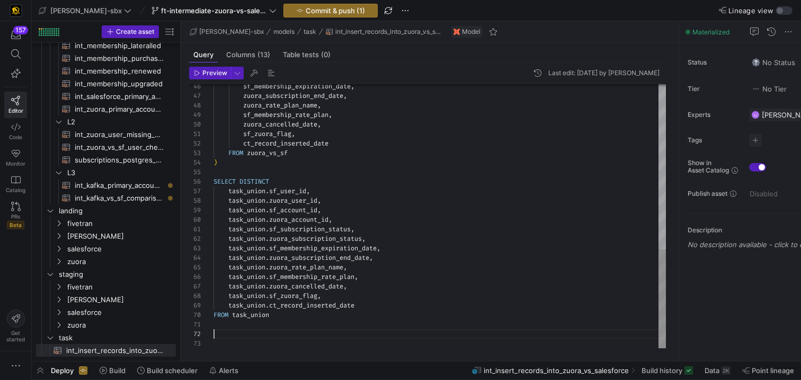
scroll to position [10, 0]
